Goal: Information Seeking & Learning: Learn about a topic

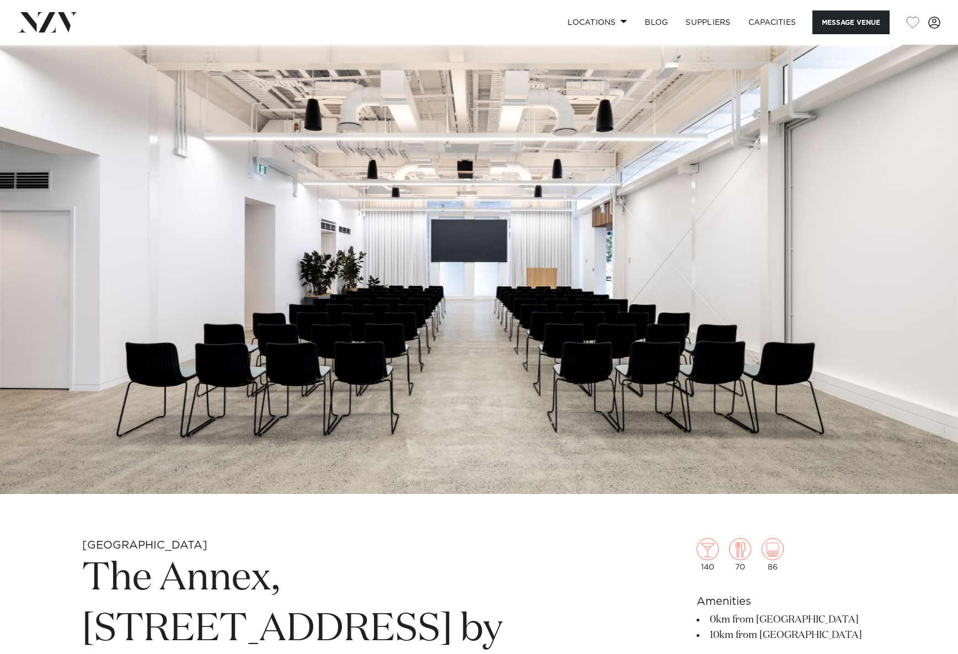
click at [287, 237] on img at bounding box center [479, 269] width 958 height 449
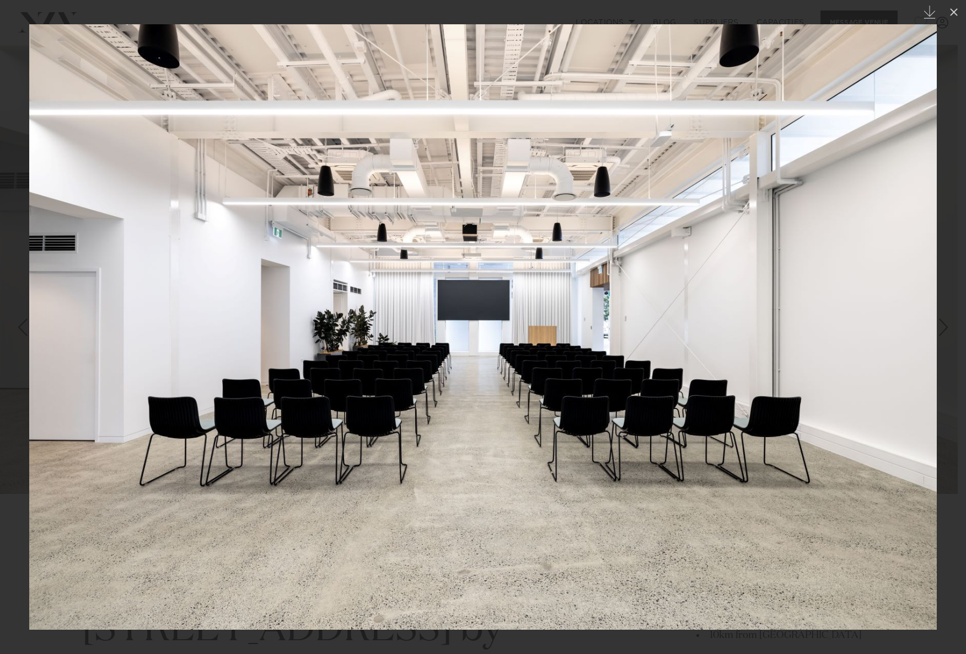
click at [919, 329] on img at bounding box center [483, 326] width 908 height 605
click at [8, 205] on div at bounding box center [483, 327] width 966 height 654
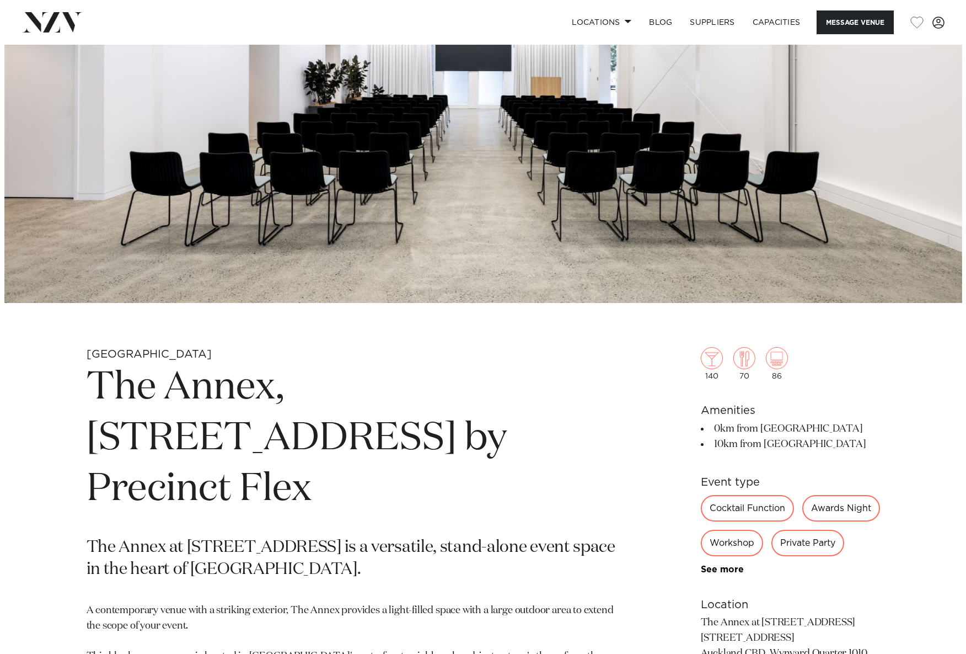
scroll to position [55, 0]
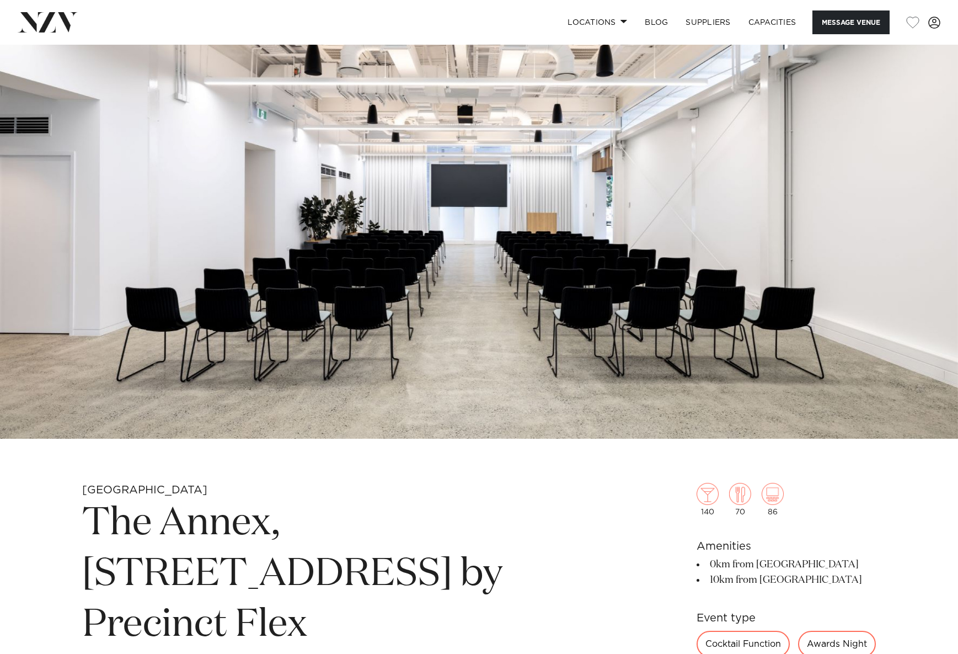
click at [816, 264] on img at bounding box center [479, 214] width 958 height 449
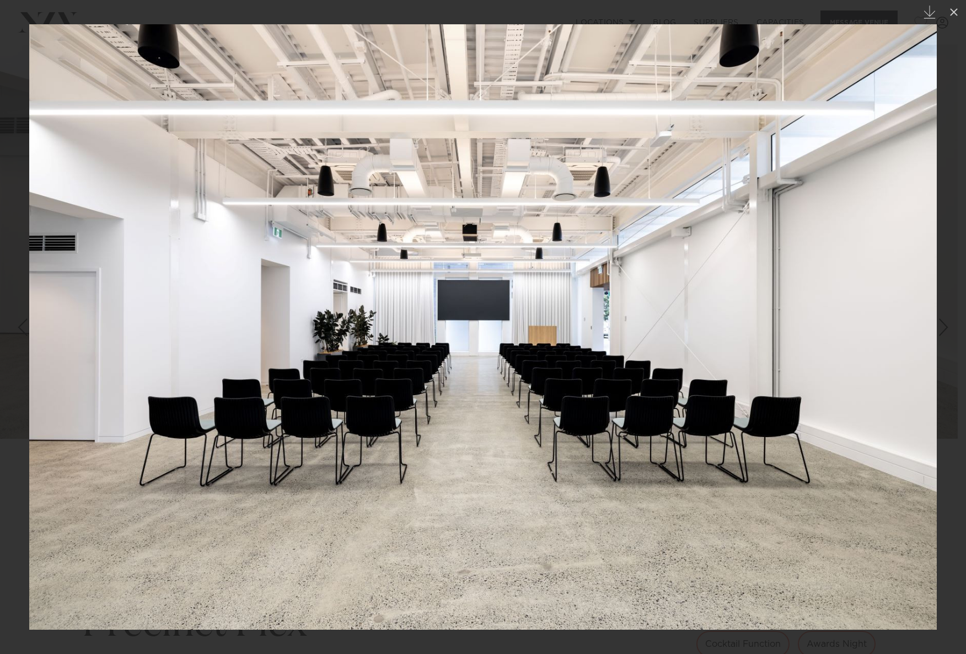
click at [949, 330] on div "Next slide" at bounding box center [943, 327] width 15 height 21
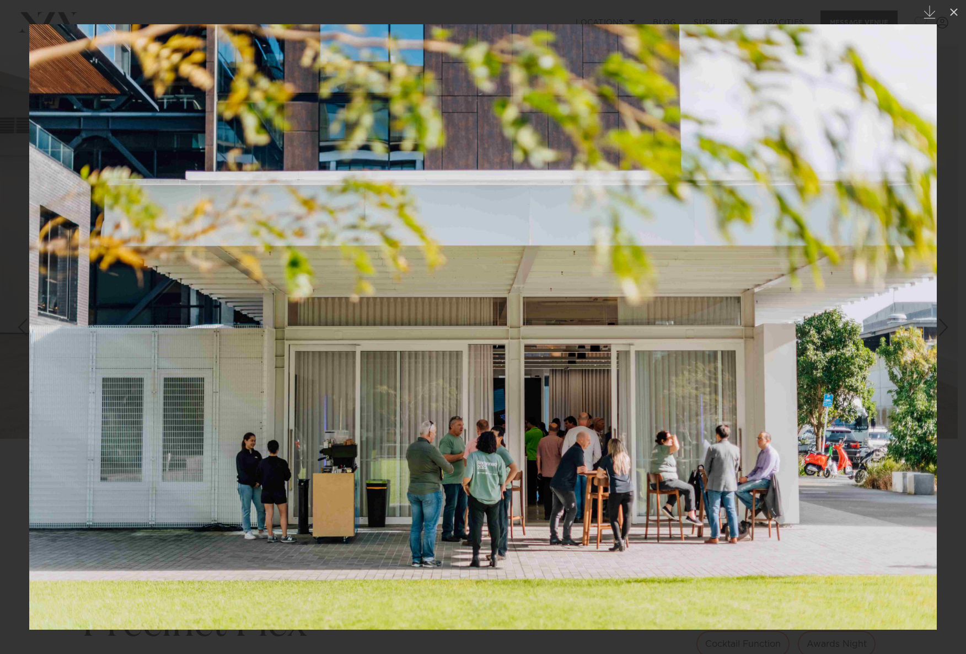
click at [949, 330] on div "Next slide" at bounding box center [943, 327] width 15 height 21
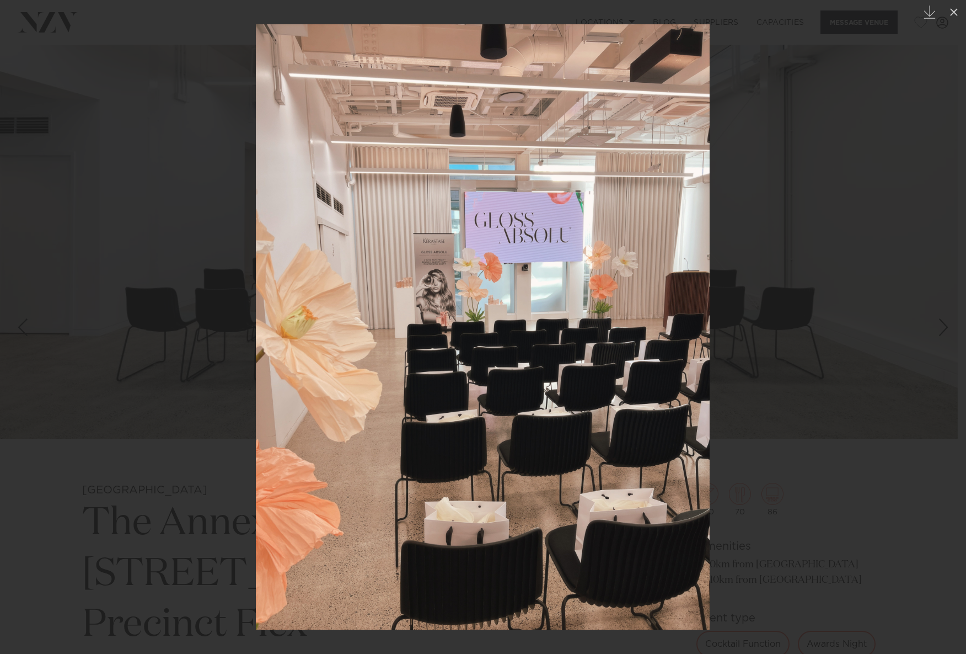
click at [949, 330] on div "Next slide" at bounding box center [943, 327] width 15 height 21
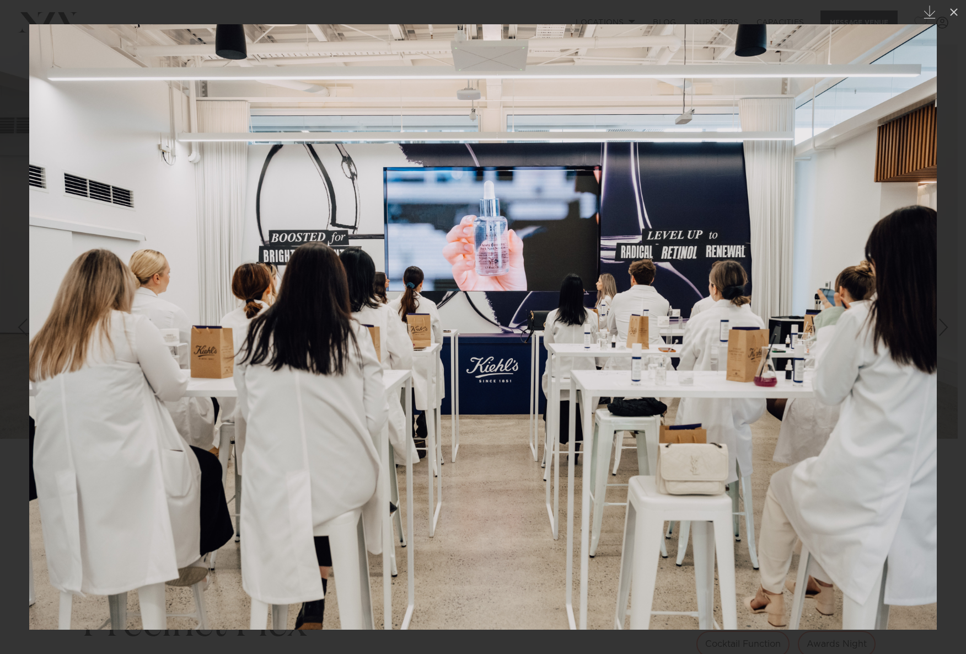
click at [949, 330] on div "Next slide" at bounding box center [943, 327] width 15 height 21
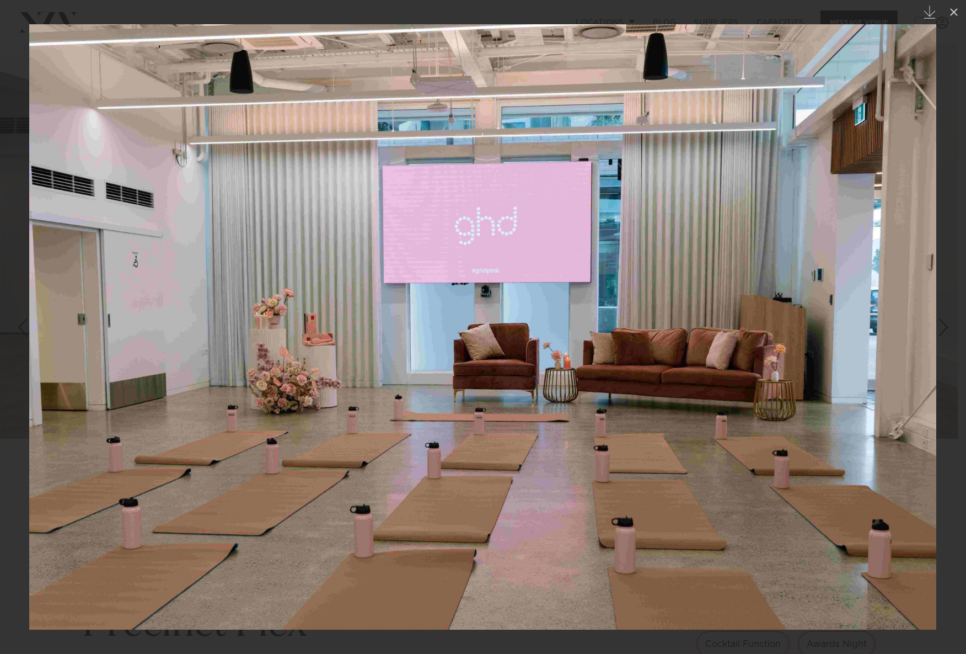
click at [949, 330] on div "Next slide" at bounding box center [943, 327] width 15 height 21
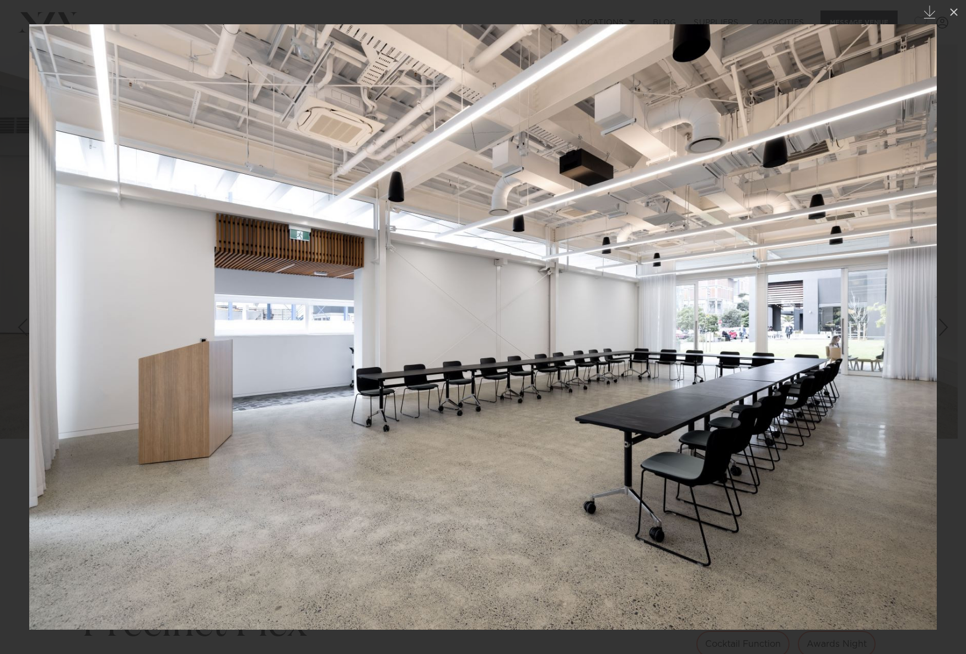
click at [949, 330] on div "Next slide" at bounding box center [943, 327] width 15 height 21
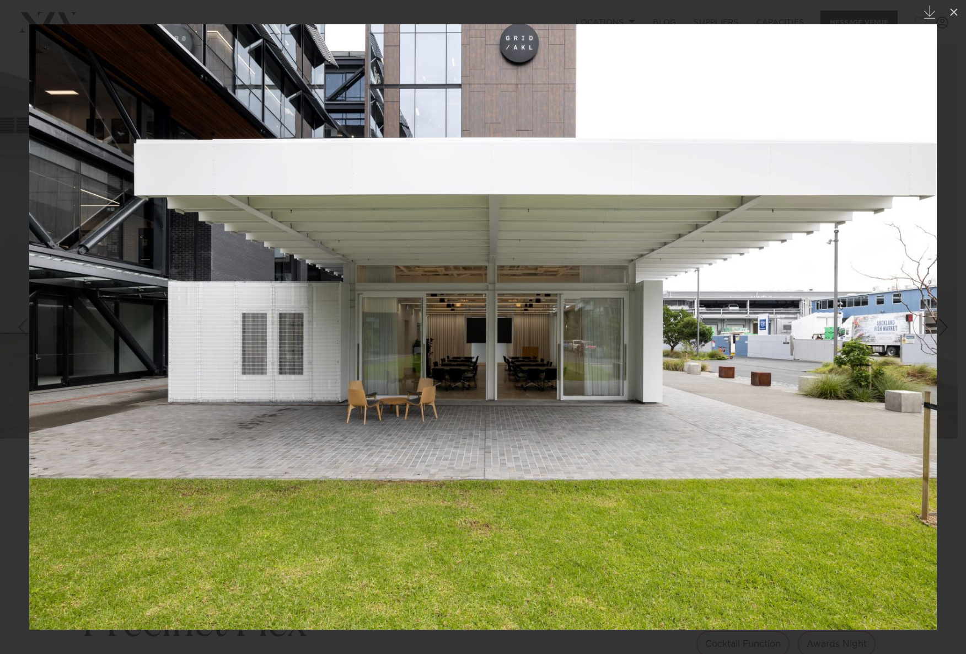
click at [949, 330] on div "Next slide" at bounding box center [943, 327] width 15 height 21
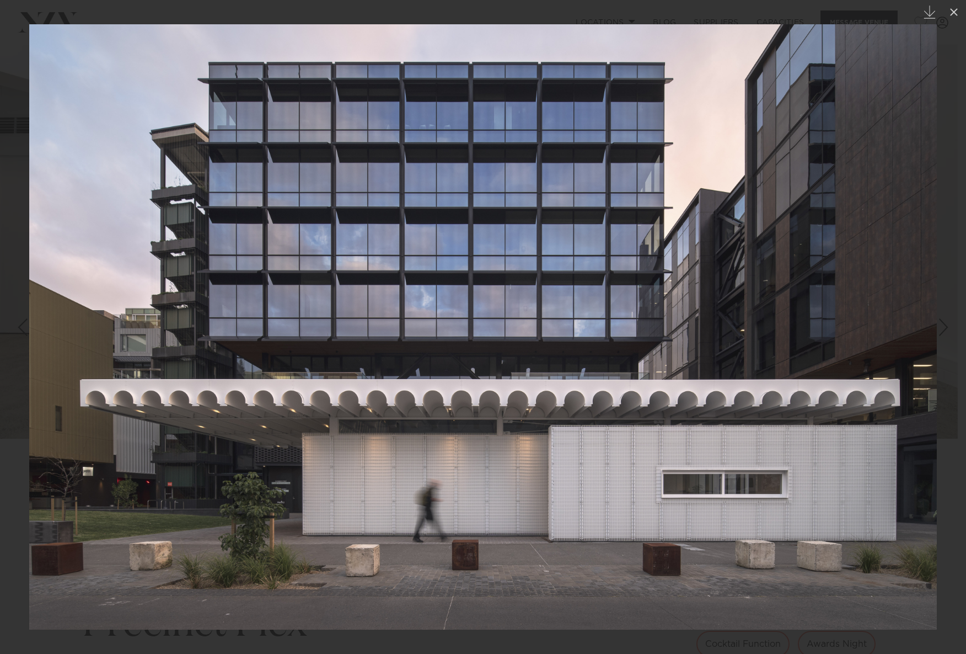
click at [949, 330] on div "Next slide" at bounding box center [943, 327] width 15 height 21
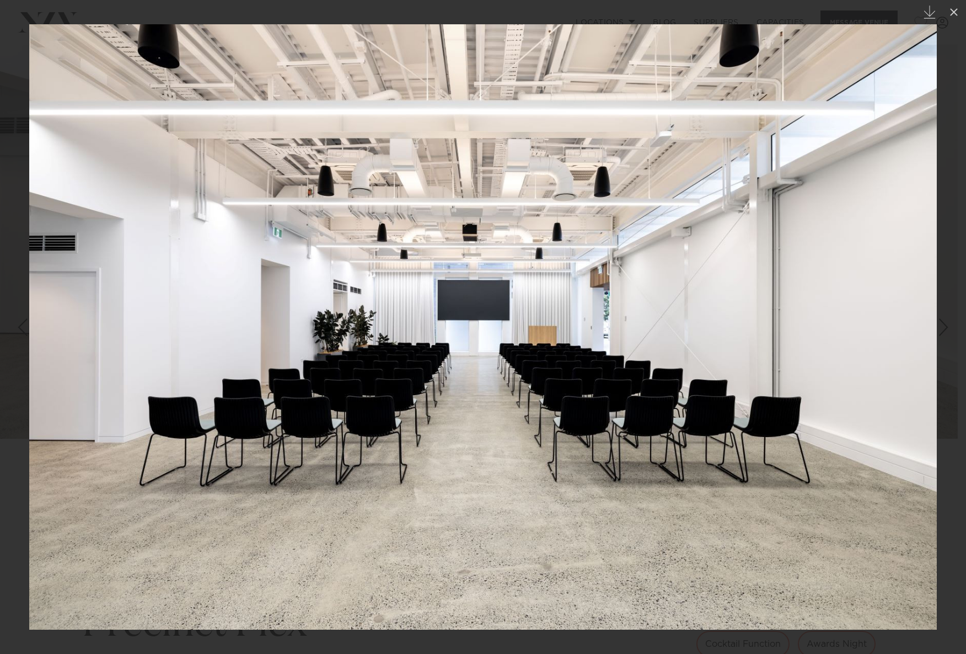
click at [949, 330] on div "Next slide" at bounding box center [943, 327] width 15 height 21
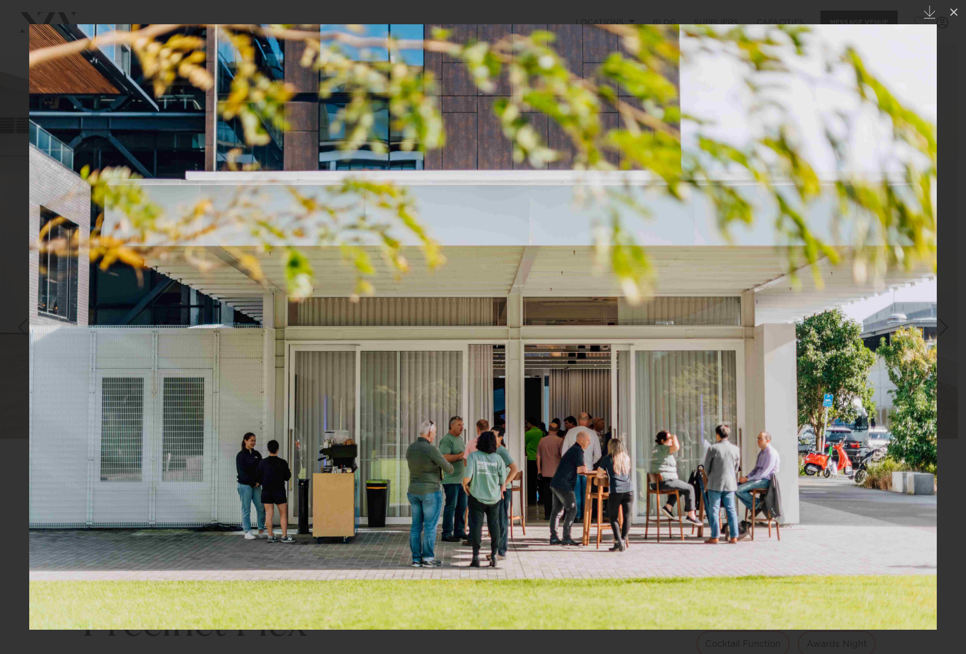
click at [949, 330] on div "Next slide" at bounding box center [943, 327] width 15 height 21
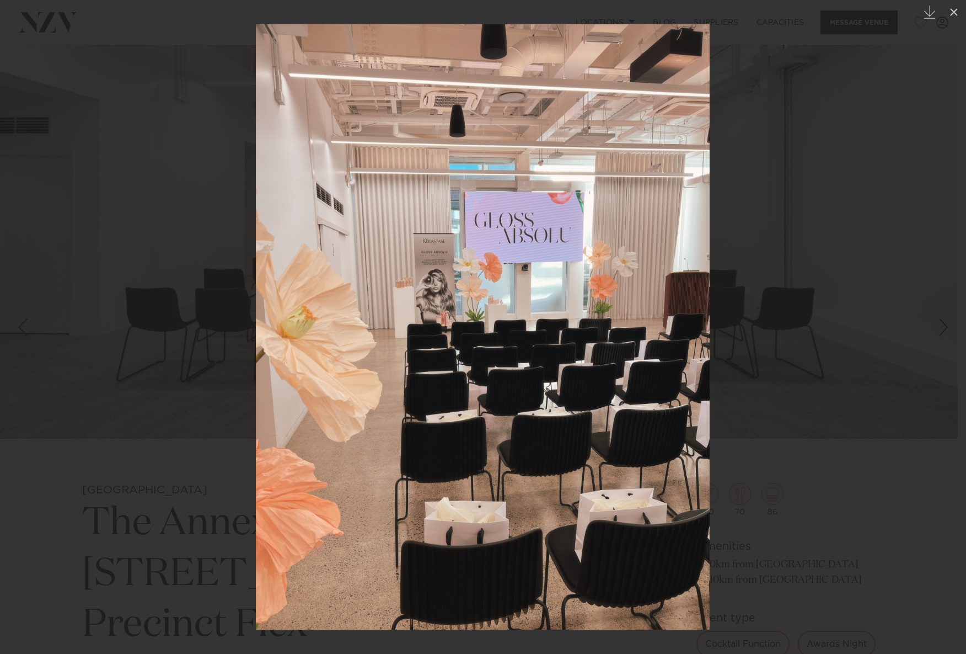
click at [949, 330] on div "Next slide" at bounding box center [943, 327] width 15 height 21
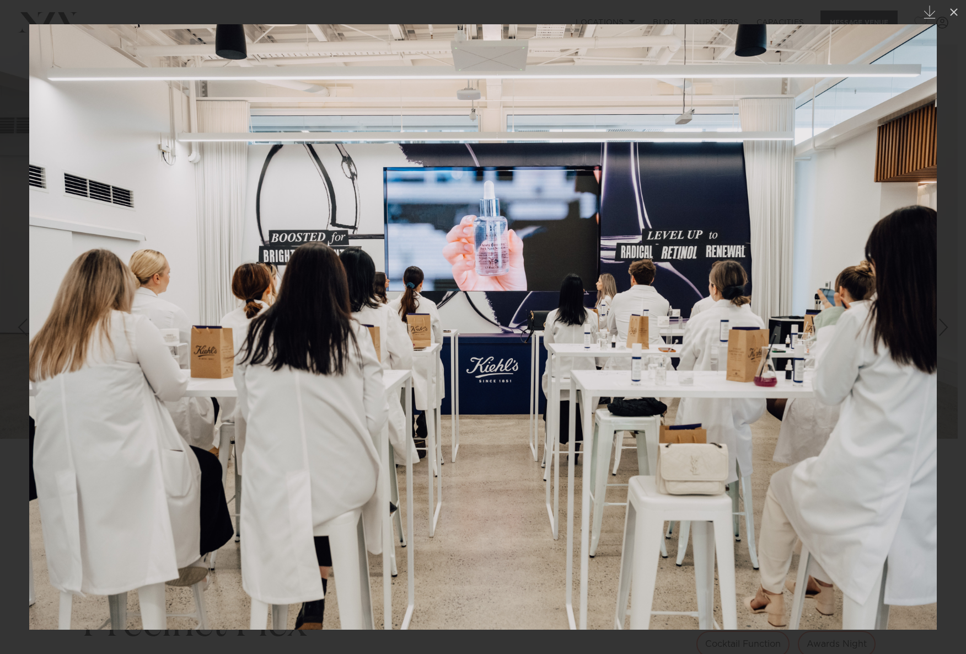
click at [949, 330] on div "Next slide" at bounding box center [943, 327] width 15 height 21
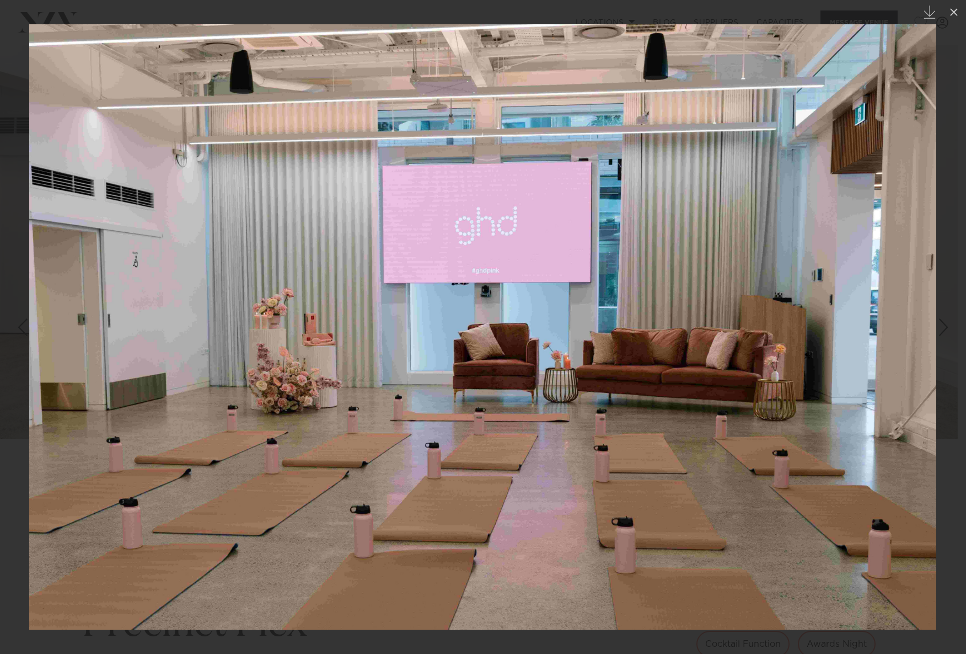
click at [949, 330] on div "Next slide" at bounding box center [943, 327] width 15 height 21
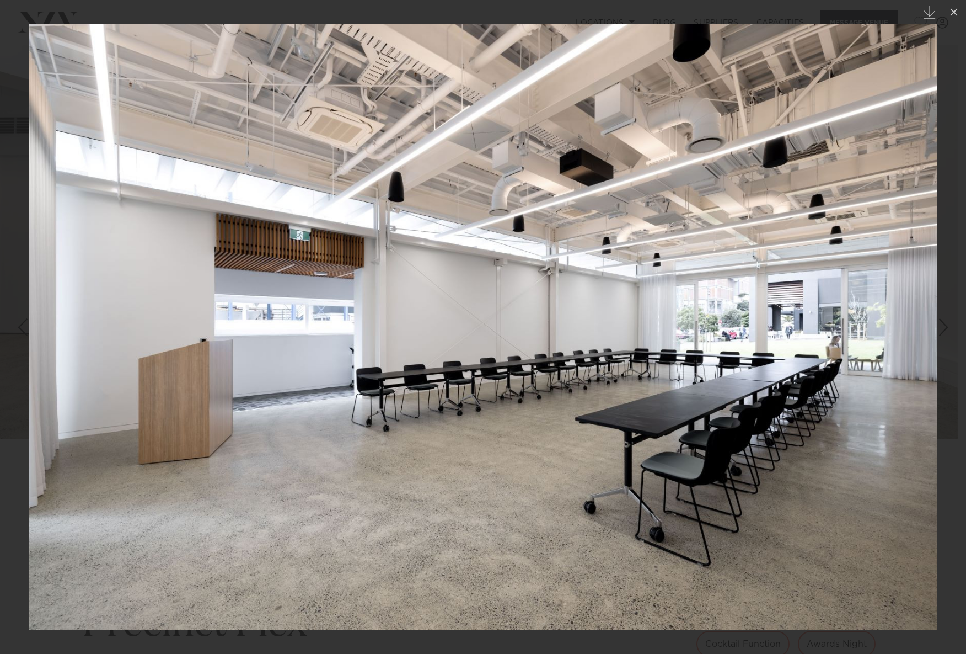
click at [949, 330] on div "Next slide" at bounding box center [943, 327] width 15 height 21
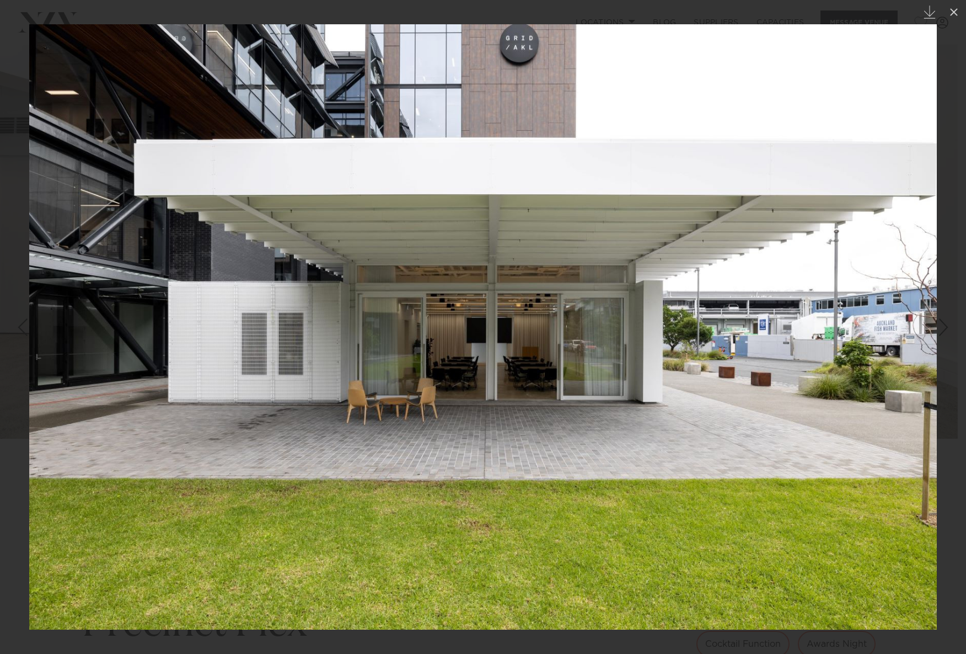
click at [949, 330] on div "Next slide" at bounding box center [943, 327] width 15 height 21
